Goal: Task Accomplishment & Management: Use online tool/utility

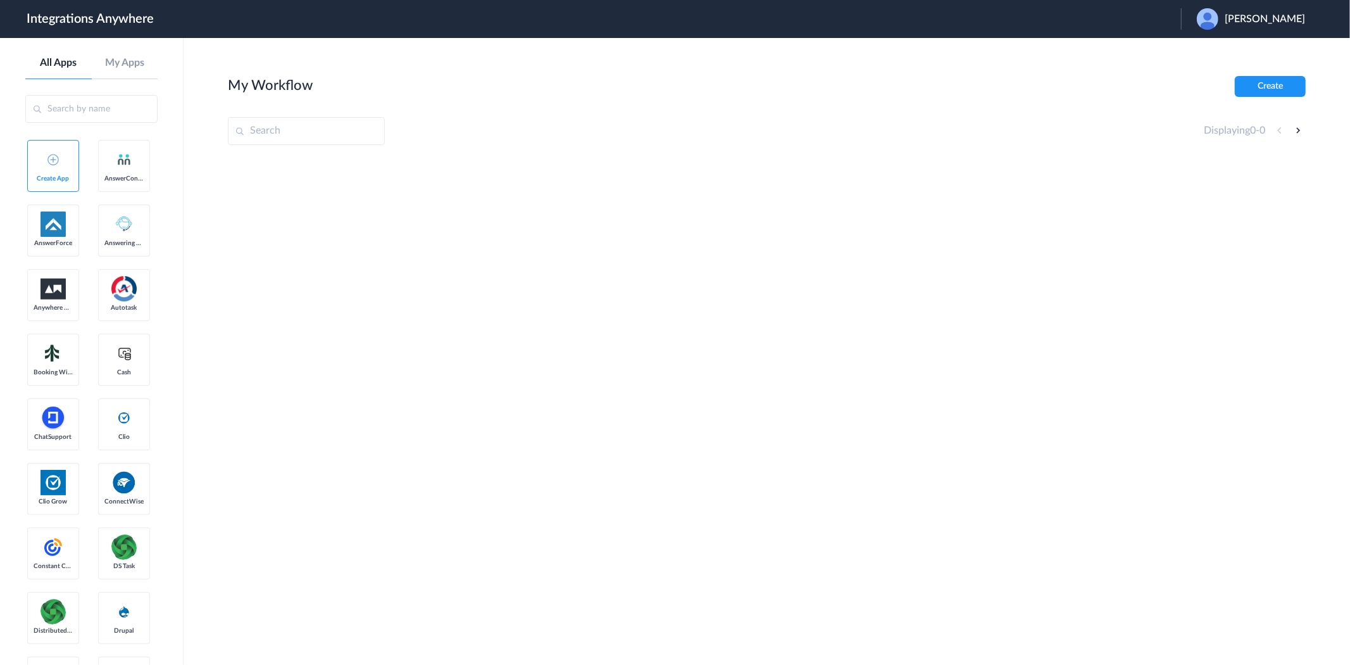
click at [1260, 14] on span "Emily Hopcus" at bounding box center [1265, 19] width 80 height 12
click at [1217, 47] on link "Logout" at bounding box center [1204, 51] width 27 height 9
click at [1124, 15] on span "Launch Account" at bounding box center [1129, 19] width 72 height 10
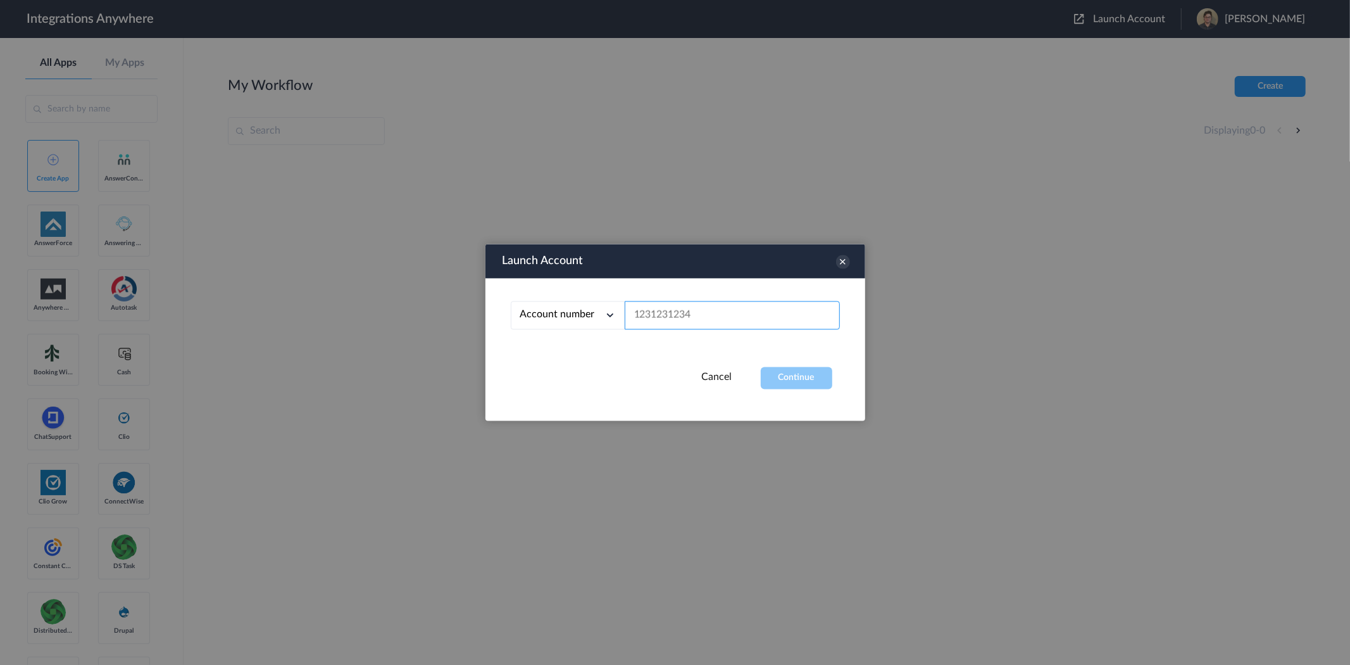
click at [662, 322] on input "text" at bounding box center [732, 315] width 215 height 28
paste input "9199752274"
type input "9199752274"
click at [793, 375] on button "Continue" at bounding box center [797, 378] width 72 height 22
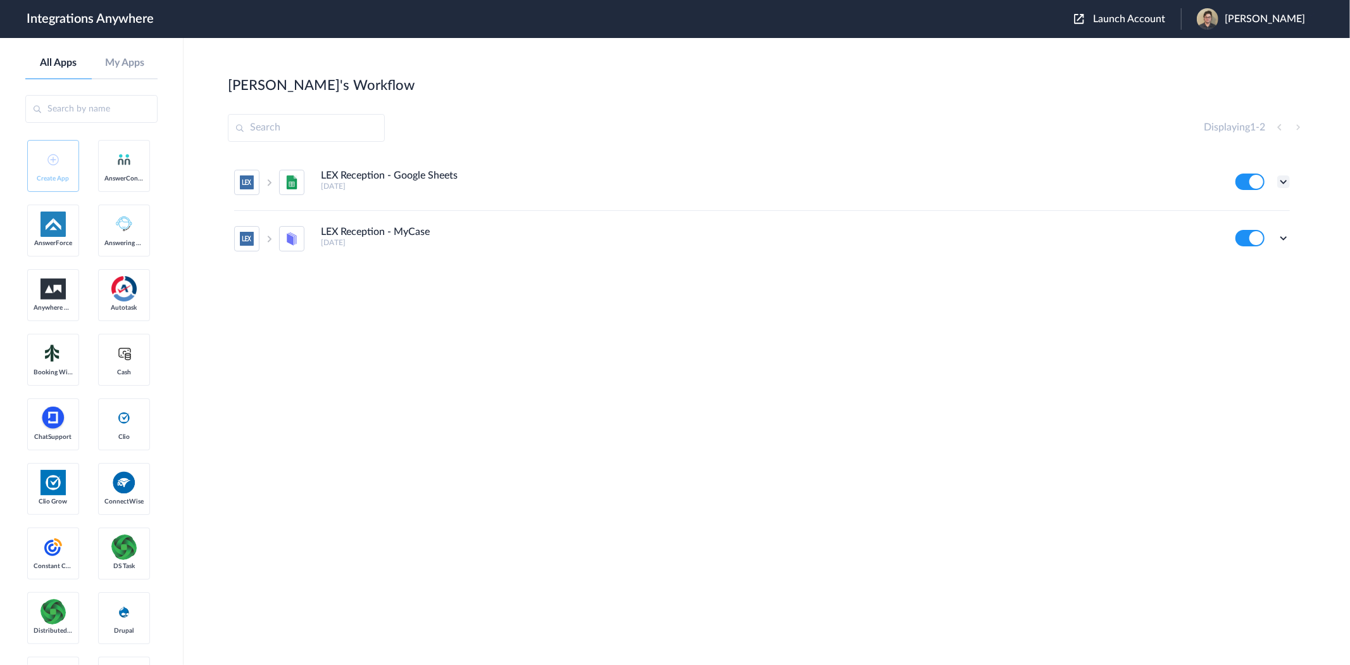
click at [1279, 181] on icon at bounding box center [1284, 181] width 13 height 13
click at [1242, 210] on link "Edit" at bounding box center [1232, 210] width 30 height 9
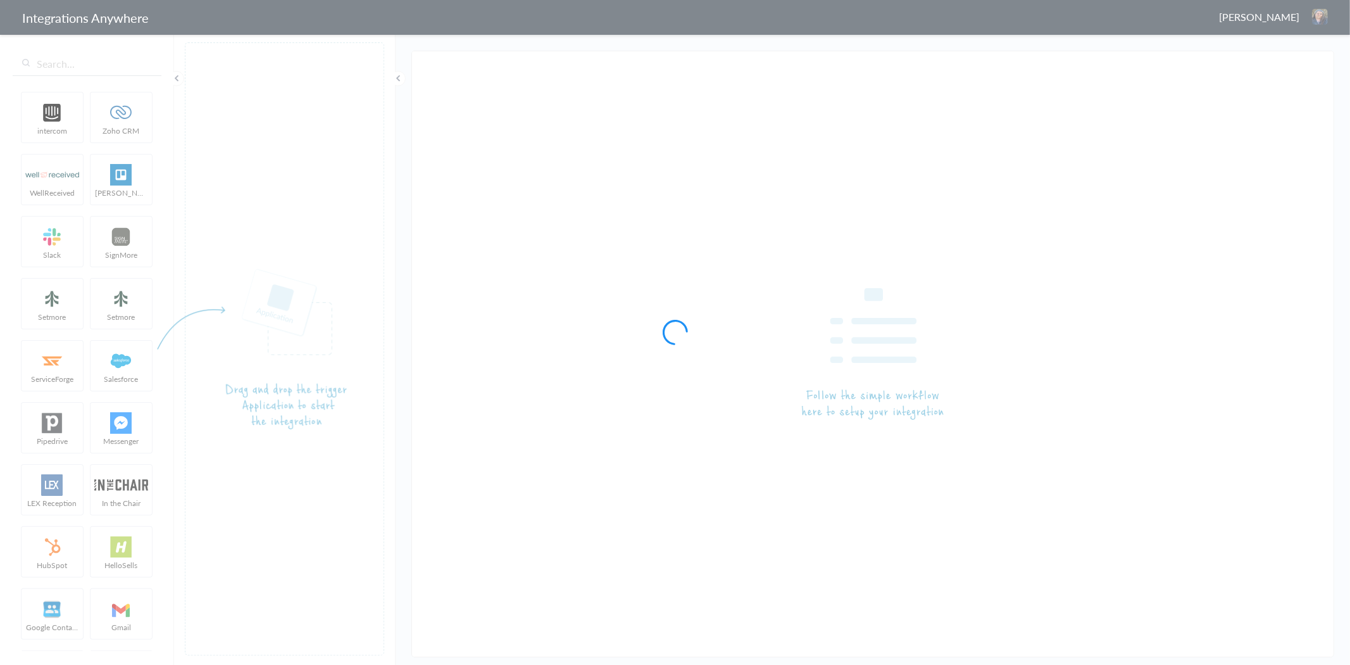
type input "LEX Reception - Google Sheets"
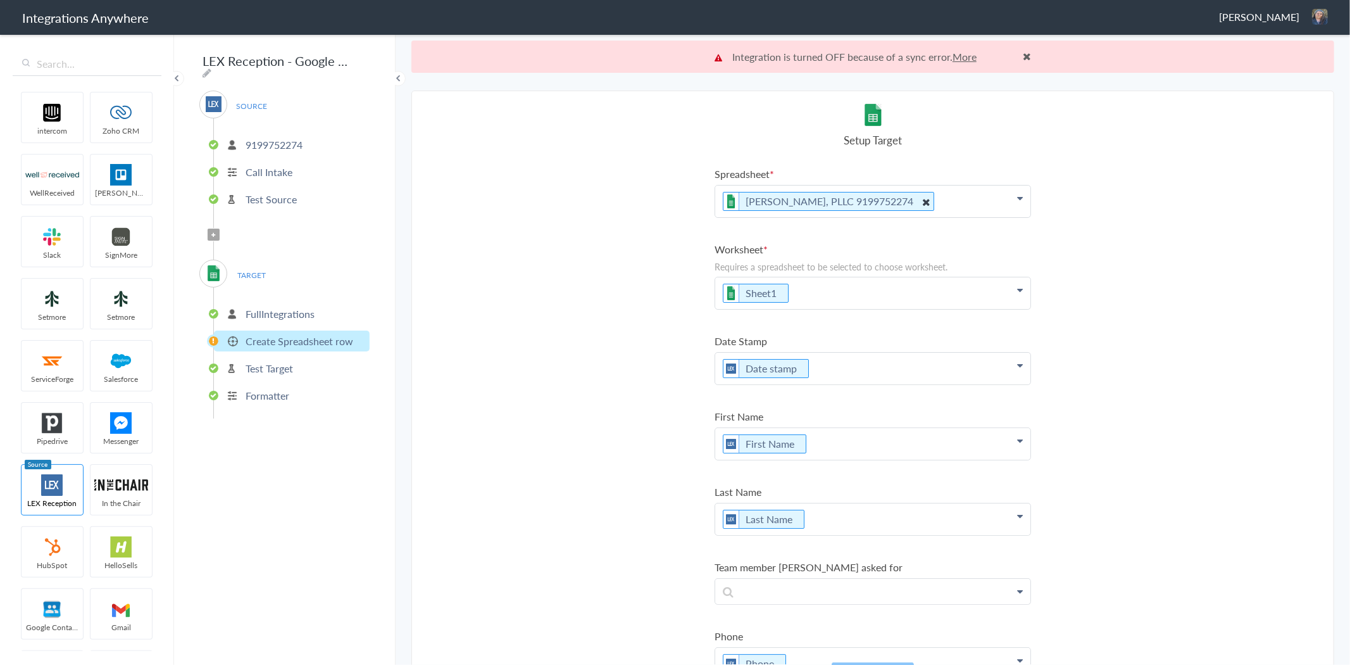
click at [869, 197] on li "D. Charles Law Firm, PLLC 9199752274" at bounding box center [828, 201] width 211 height 19
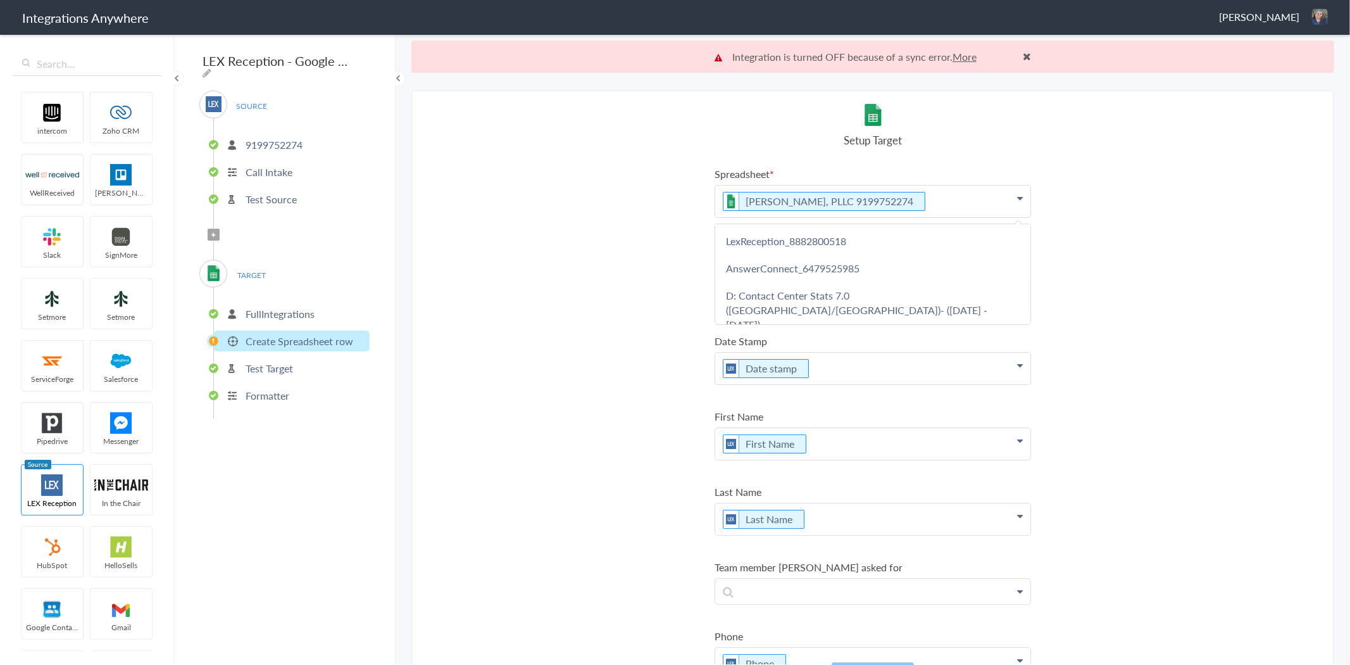
click at [678, 160] on section "Select Account 9199752274 Rename Delete (3 months ago) 8669703814 Rename Delete…" at bounding box center [873, 394] width 923 height 607
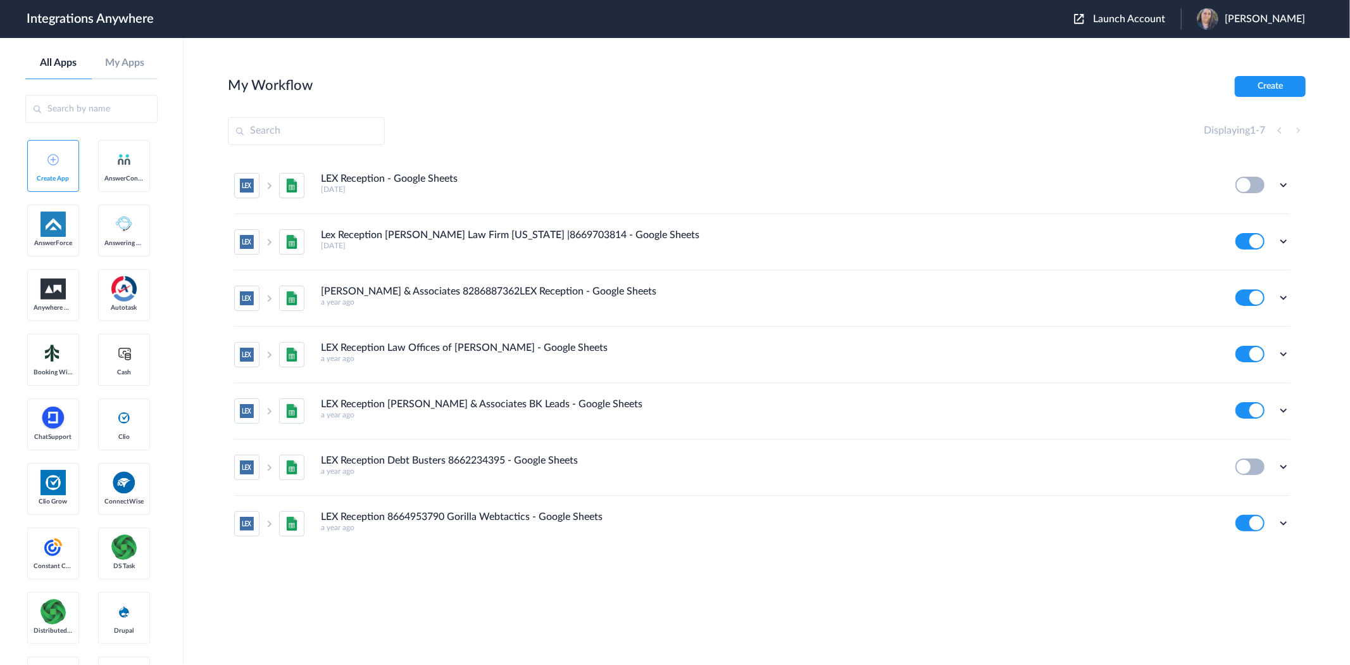
click at [1166, 18] on span "Launch Account" at bounding box center [1129, 19] width 72 height 10
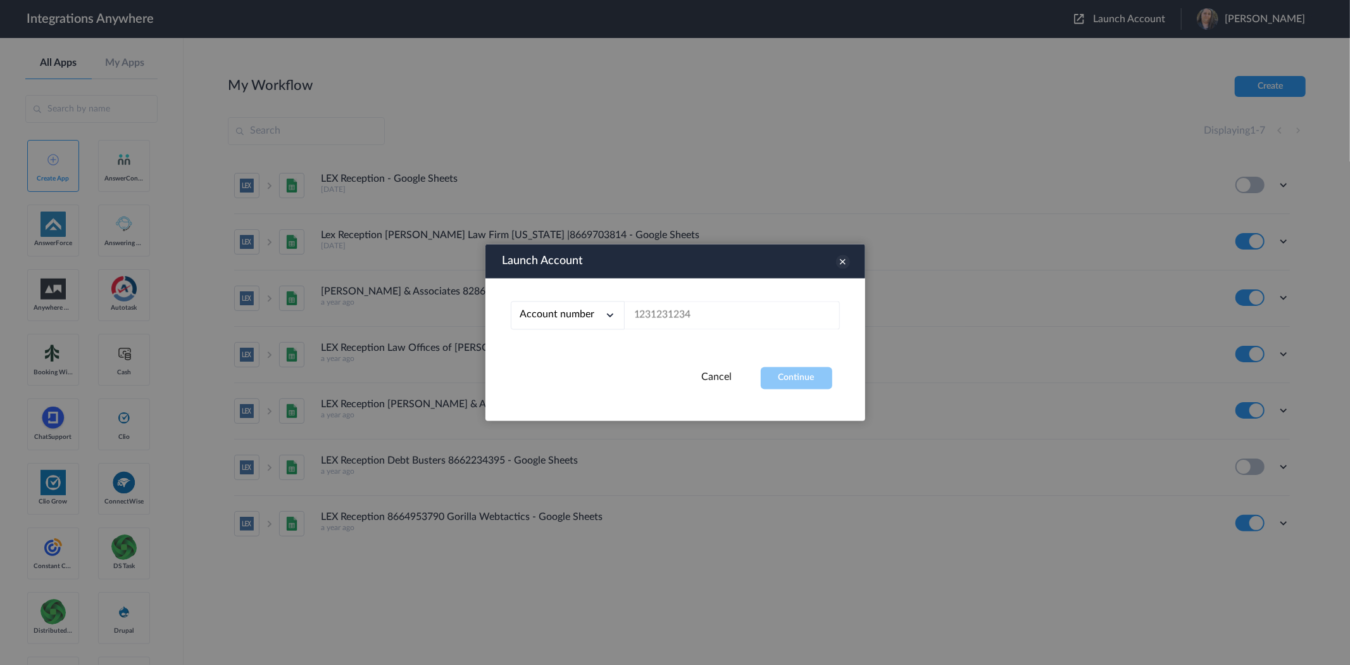
click at [848, 261] on icon at bounding box center [843, 262] width 14 height 14
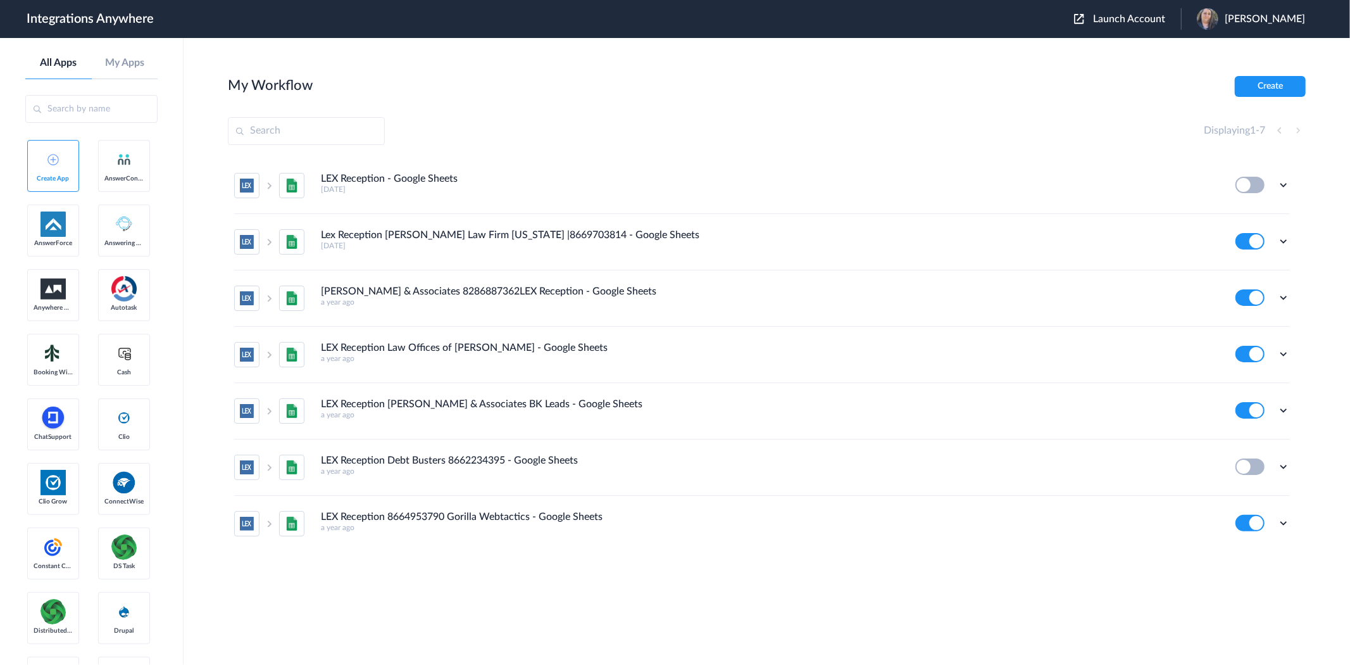
click at [1125, 20] on button "Launch Account" at bounding box center [1127, 19] width 107 height 12
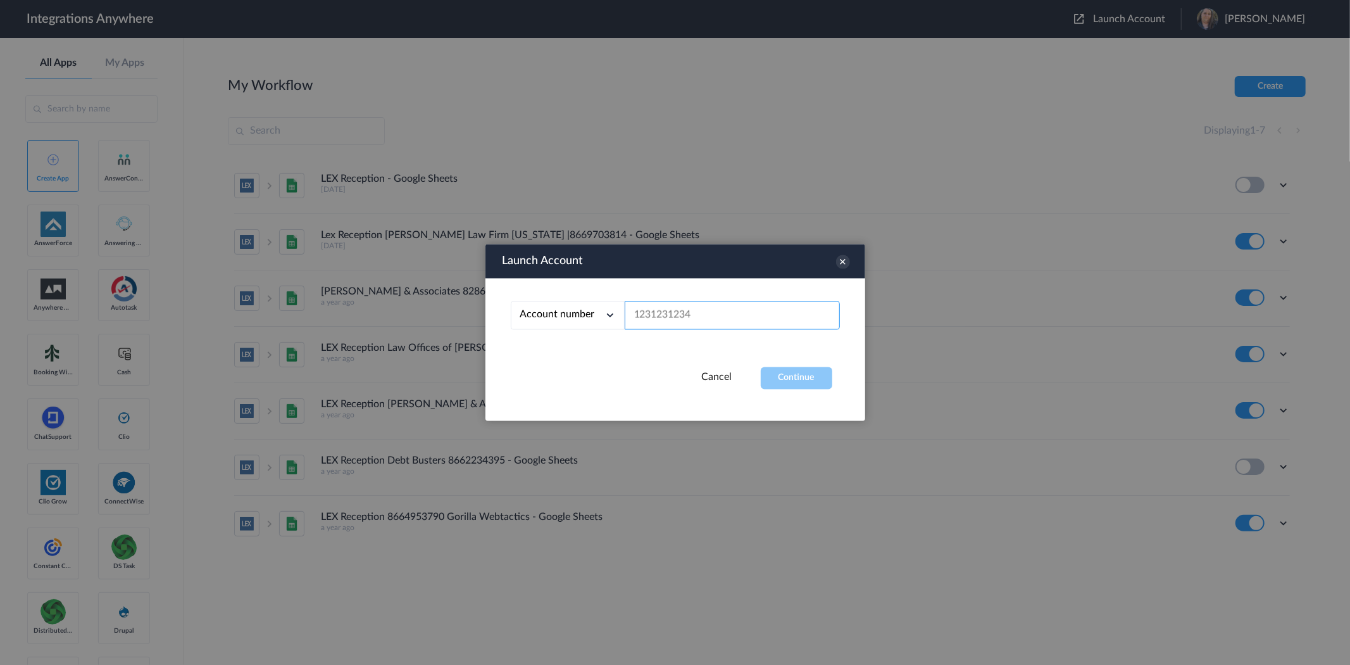
click at [736, 325] on input "text" at bounding box center [732, 315] width 215 height 28
paste input "9199752274"
type input "9199752274"
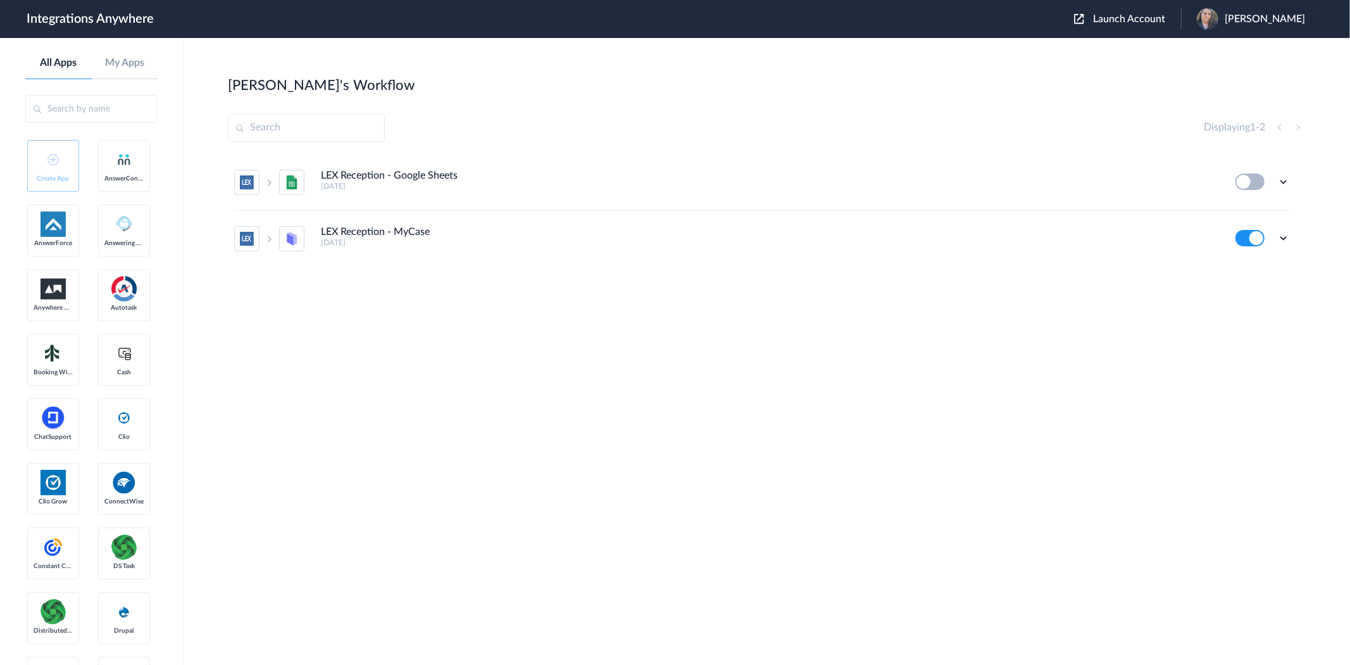
click at [1257, 177] on button at bounding box center [1250, 181] width 29 height 16
click at [1287, 180] on icon at bounding box center [1284, 181] width 13 height 13
click at [1245, 210] on link "Edit" at bounding box center [1232, 210] width 30 height 9
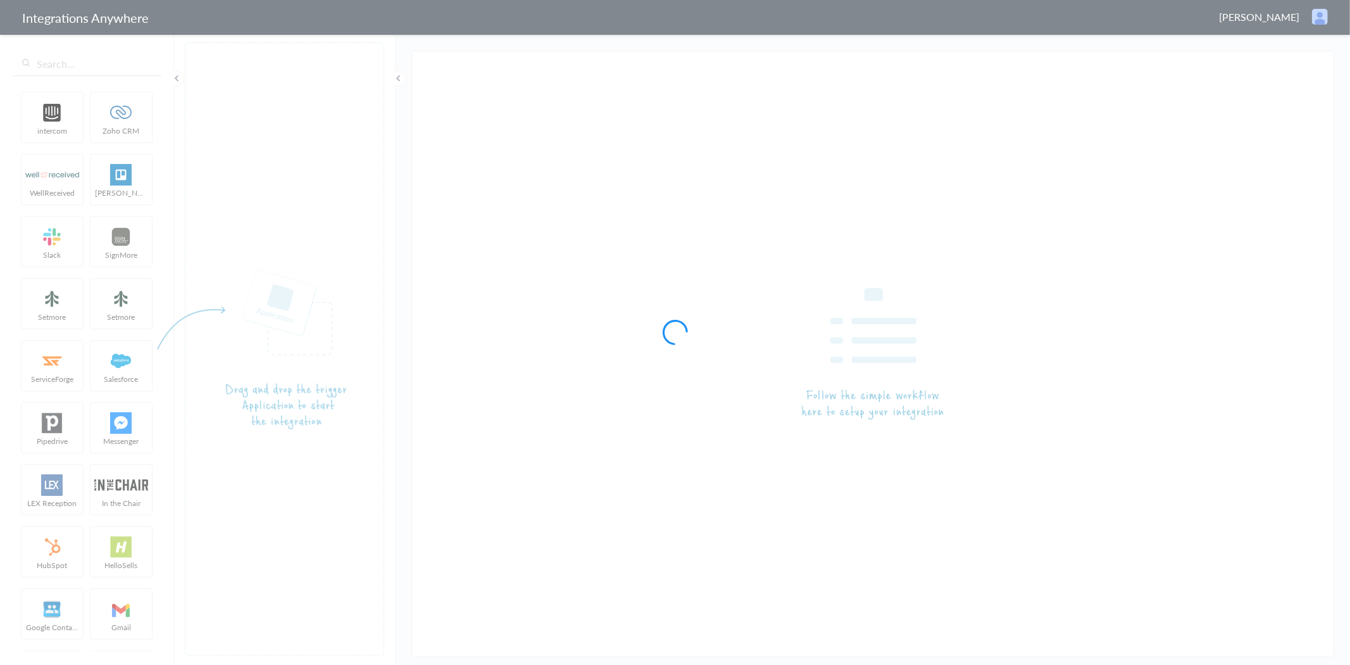
type input "LEX Reception - Google Sheets"
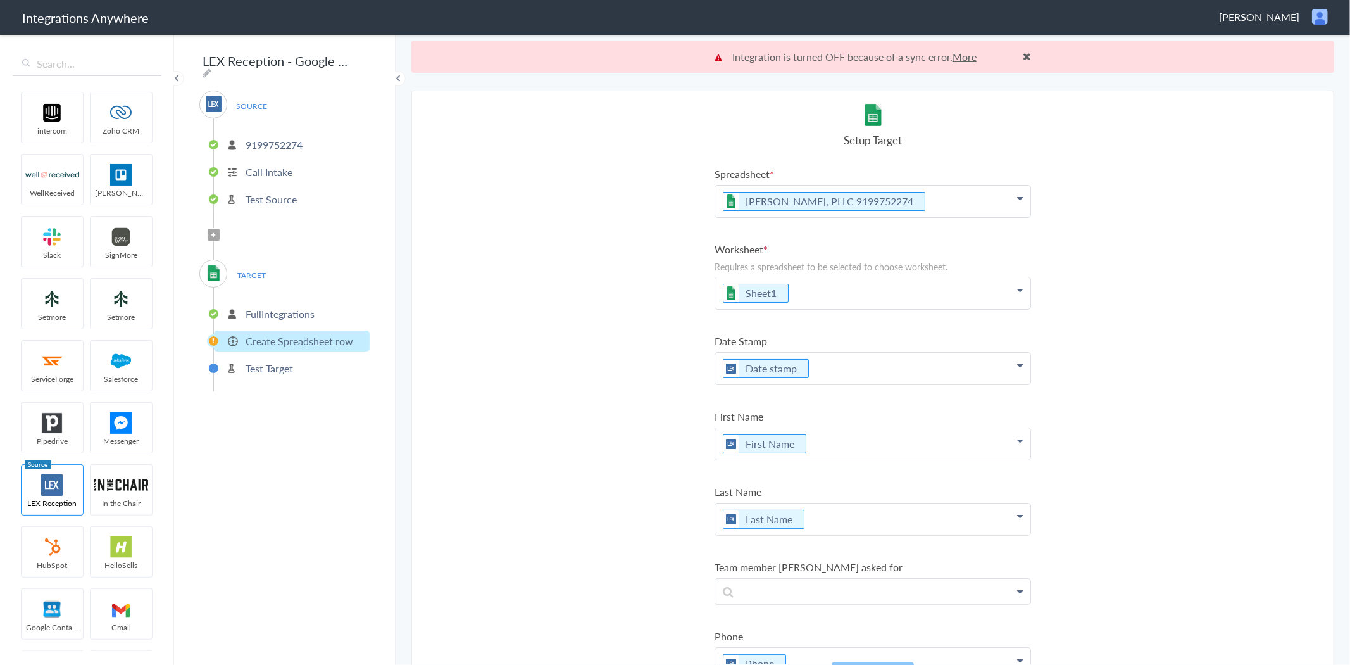
click at [281, 362] on p "Test Target" at bounding box center [269, 368] width 47 height 15
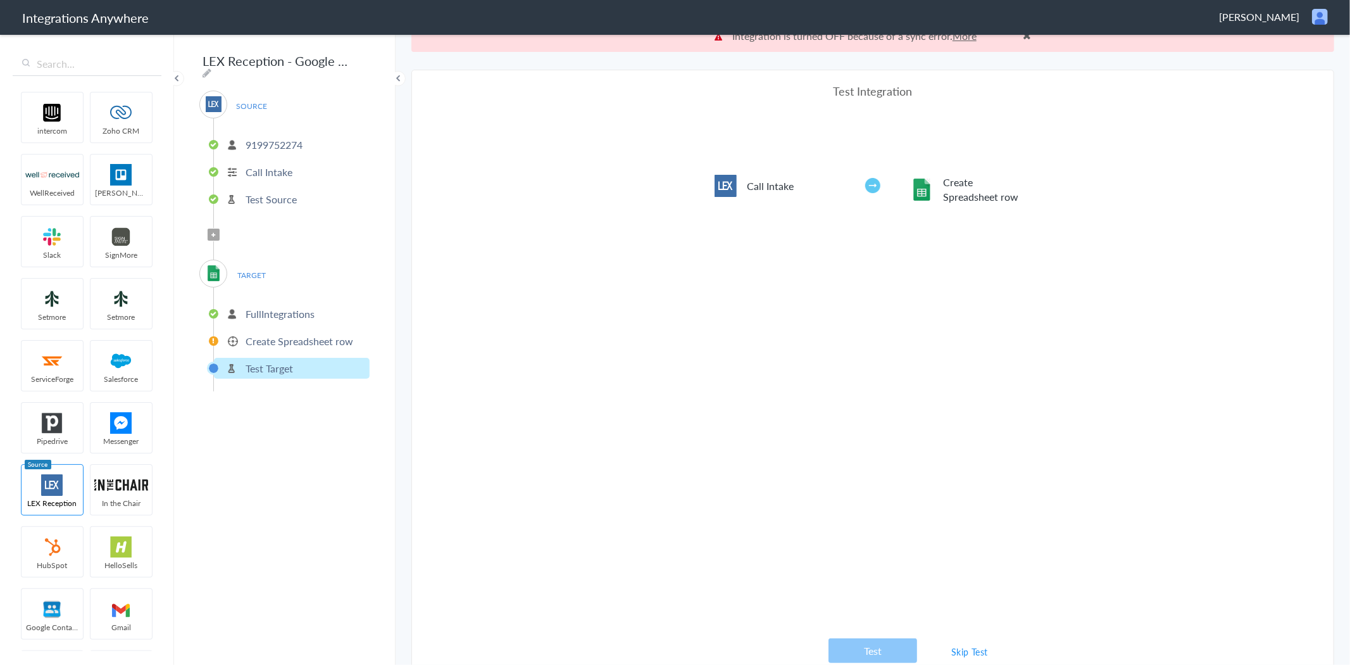
scroll to position [32, 0]
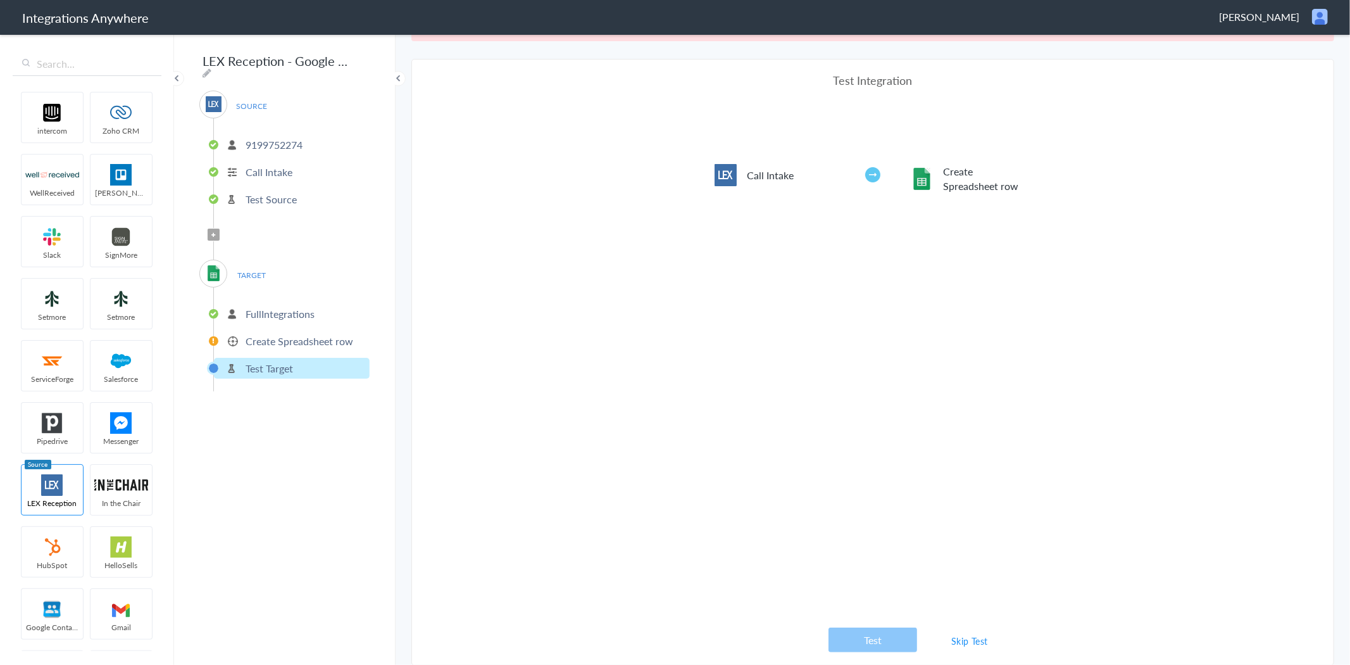
click at [966, 646] on link "Skip Test" at bounding box center [969, 640] width 67 height 23
click at [967, 641] on link "Skip Test" at bounding box center [969, 640] width 67 height 23
click at [975, 641] on link "Skip Test" at bounding box center [969, 640] width 67 height 23
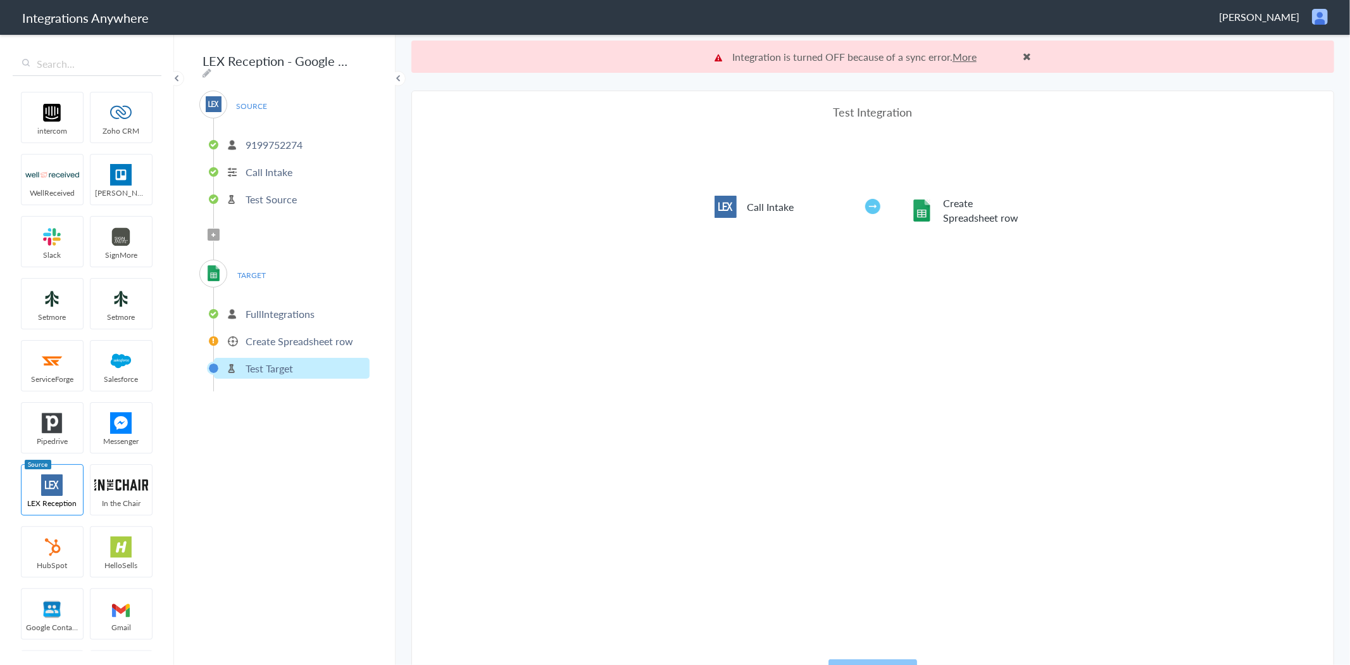
click at [967, 58] on link "More" at bounding box center [965, 56] width 24 height 15
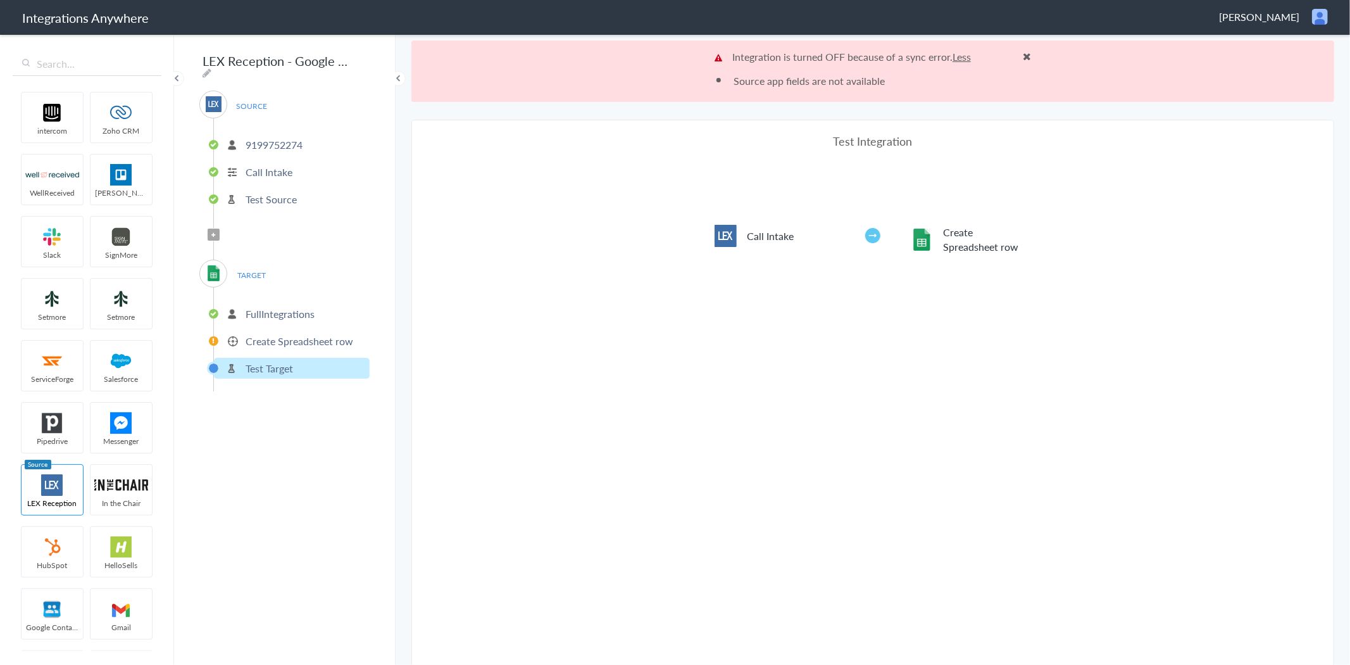
click at [964, 60] on link "Less" at bounding box center [962, 56] width 18 height 15
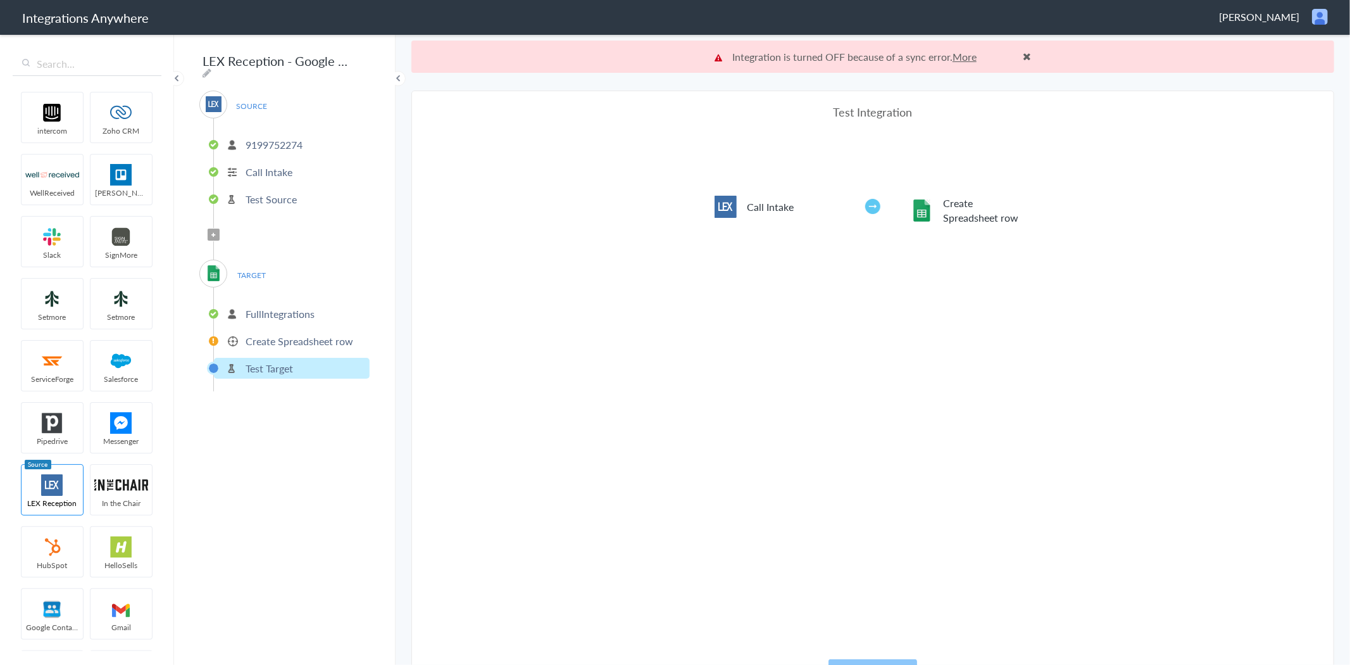
click at [964, 60] on link "More" at bounding box center [965, 56] width 24 height 15
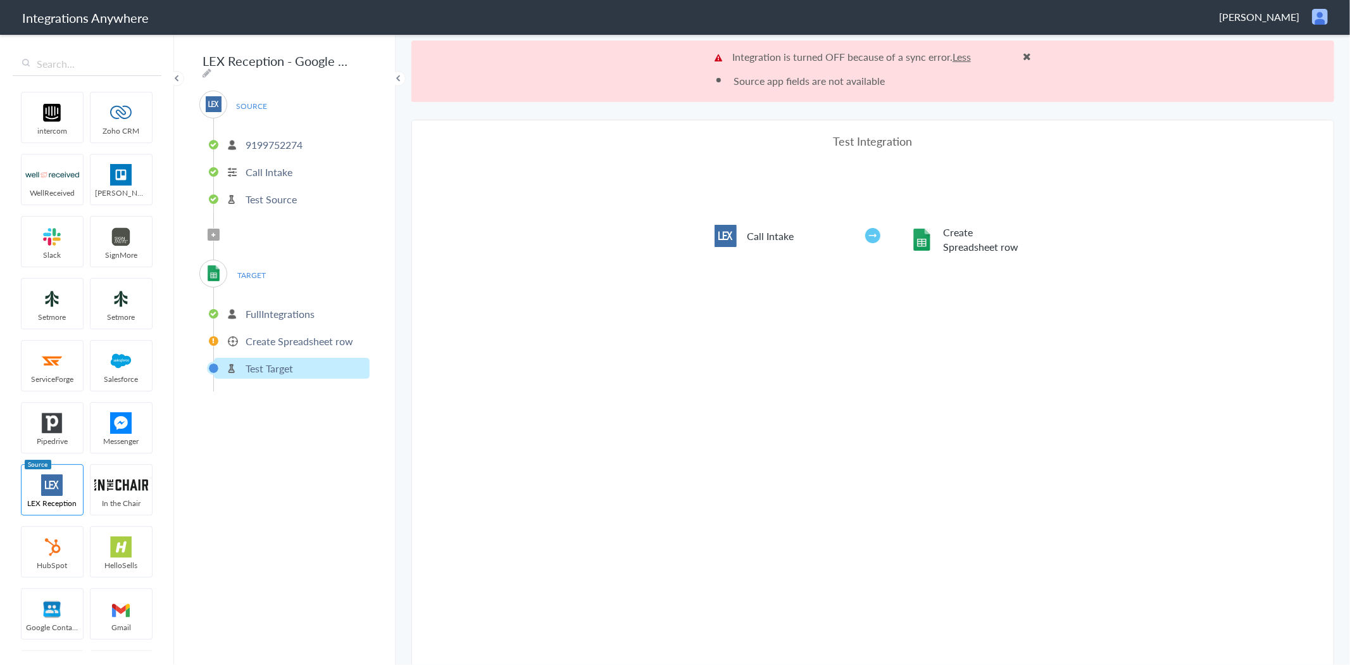
click at [279, 334] on p "Create Spreadsheet row" at bounding box center [300, 341] width 108 height 15
